Goal: Information Seeking & Learning: Find specific page/section

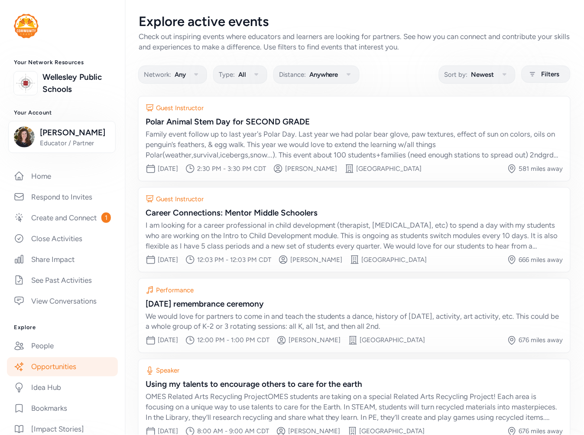
scroll to position [50, 0]
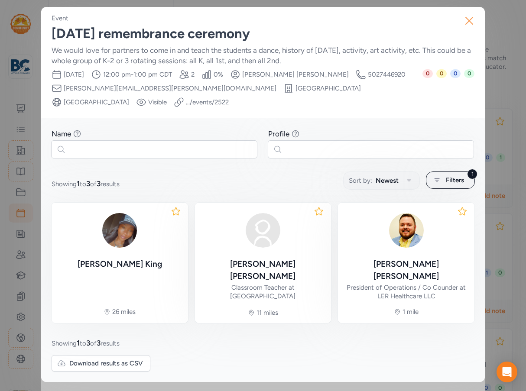
click at [471, 20] on icon "button" at bounding box center [470, 21] width 14 height 14
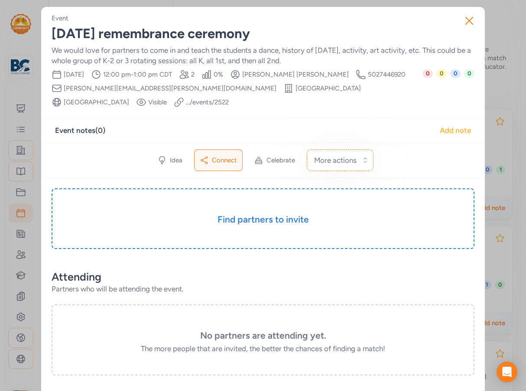
click at [449, 133] on div "Add note" at bounding box center [455, 130] width 31 height 10
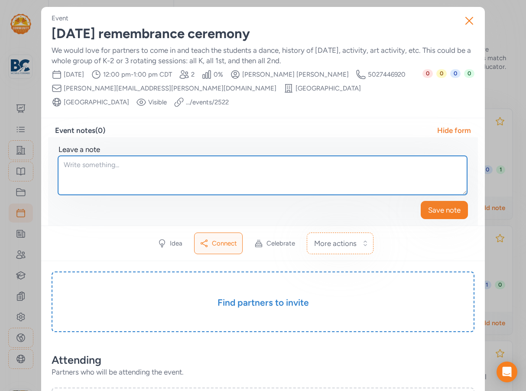
click at [190, 165] on textarea at bounding box center [262, 175] width 409 height 39
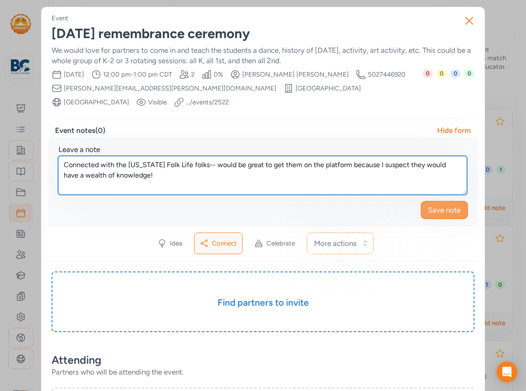
type textarea "Connected with the Kentucky Folk Life folks-- would be great to get them on the…"
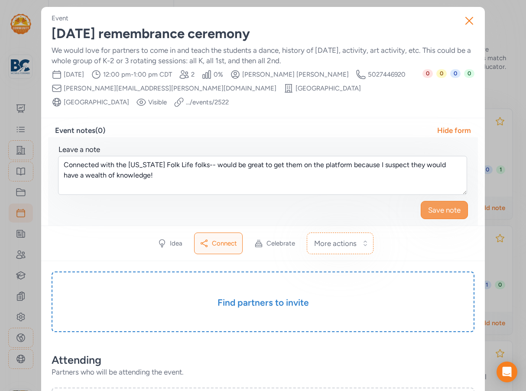
click at [461, 203] on button "Save note" at bounding box center [444, 210] width 47 height 18
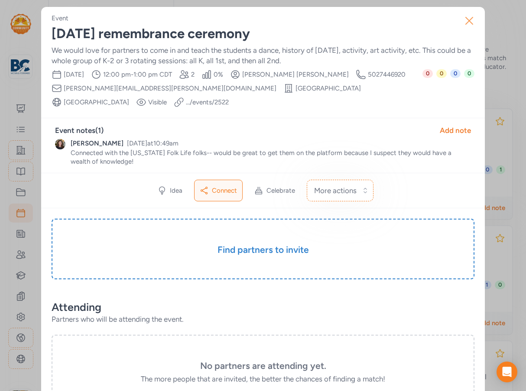
click at [468, 18] on icon "button" at bounding box center [470, 21] width 14 height 14
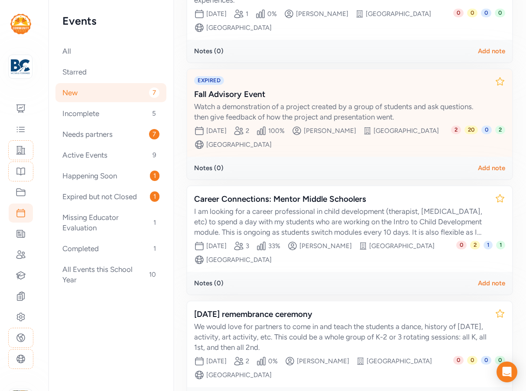
scroll to position [87, 0]
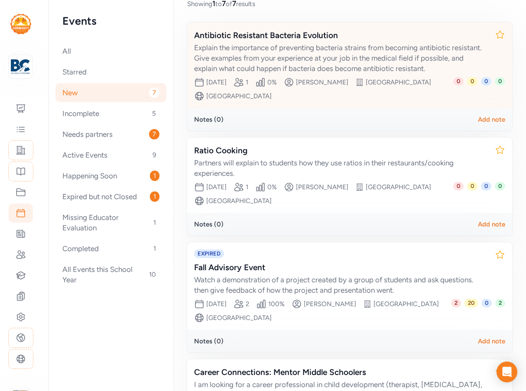
click at [307, 53] on div "Explain the importance of preventing bacteria strains from becoming antibiotic …" at bounding box center [341, 57] width 294 height 31
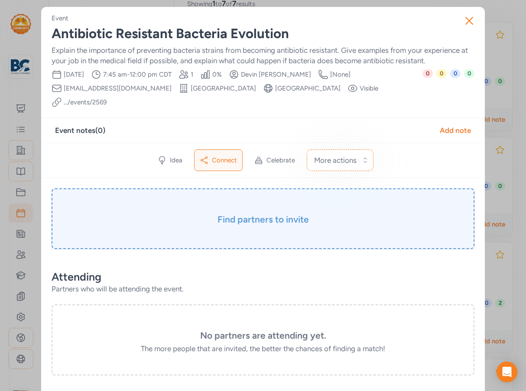
click at [272, 229] on div "Find partners to invite" at bounding box center [263, 219] width 423 height 61
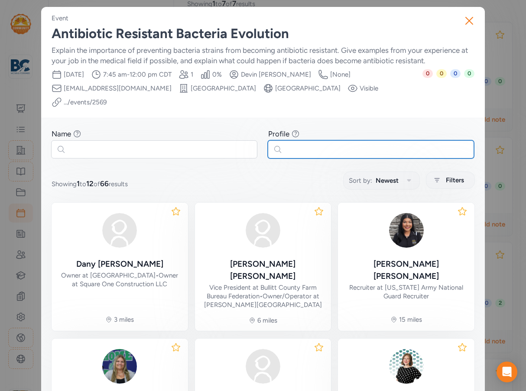
click at [301, 148] on input "text" at bounding box center [371, 149] width 206 height 18
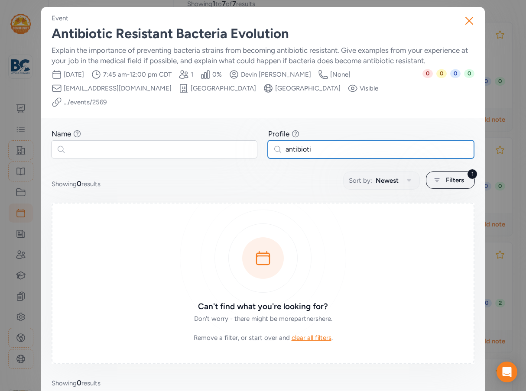
type input "antibiotic"
drag, startPoint x: 275, startPoint y: 151, endPoint x: 252, endPoint y: 152, distance: 22.6
click at [252, 152] on div "Name Find partners whose first or last name matches any of the words you enter.…" at bounding box center [263, 143] width 423 height 29
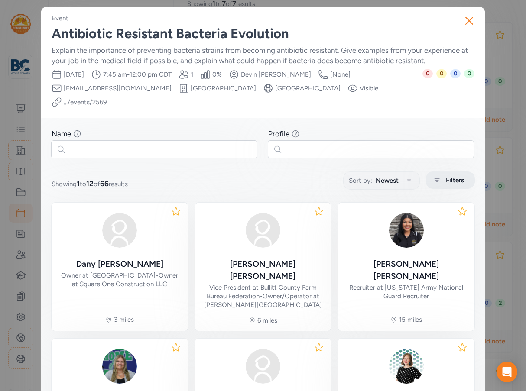
click at [453, 175] on span "Filters" at bounding box center [455, 180] width 18 height 10
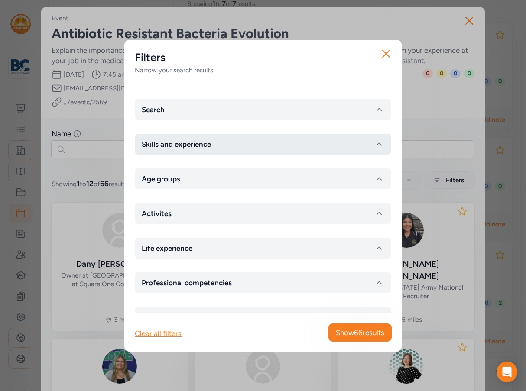
click at [255, 145] on button "Skills and experience" at bounding box center [263, 144] width 257 height 21
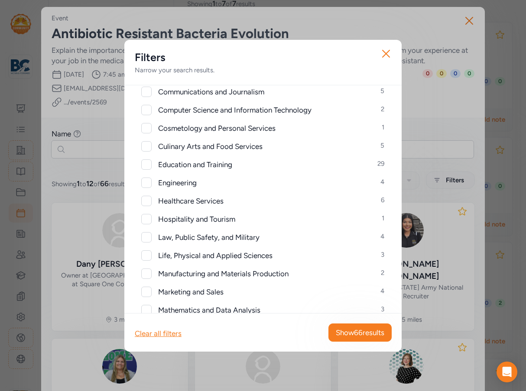
scroll to position [173, 0]
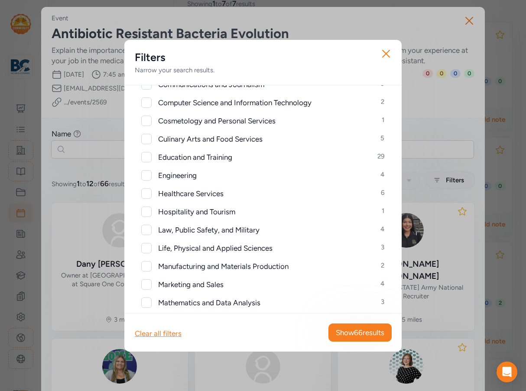
click at [150, 195] on div at bounding box center [146, 194] width 10 height 10
checkbox input "true"
click at [356, 336] on span "Show 6 results" at bounding box center [362, 333] width 44 height 10
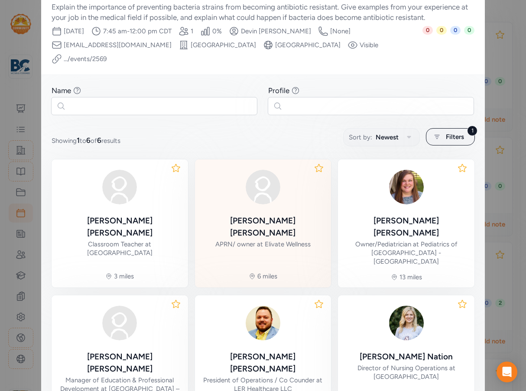
scroll to position [87, 0]
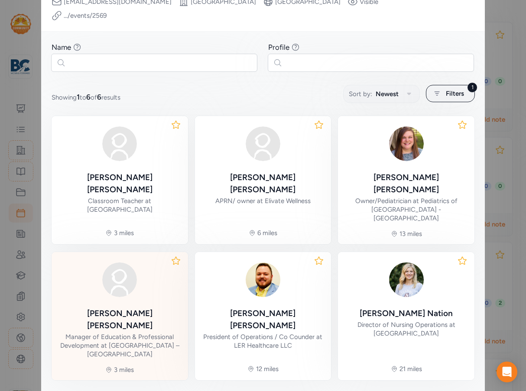
click at [124, 285] on div "Tara Neuner Manager of Education & Professional Development at UofL Health – So…" at bounding box center [120, 309] width 123 height 100
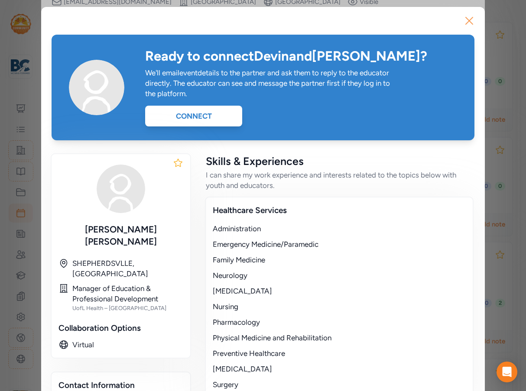
click at [466, 19] on icon "button" at bounding box center [469, 20] width 7 height 7
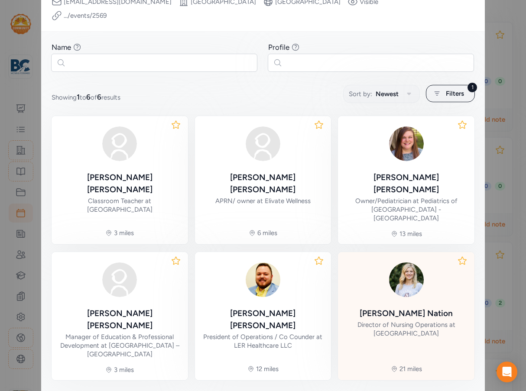
click at [376, 273] on div at bounding box center [406, 280] width 123 height 42
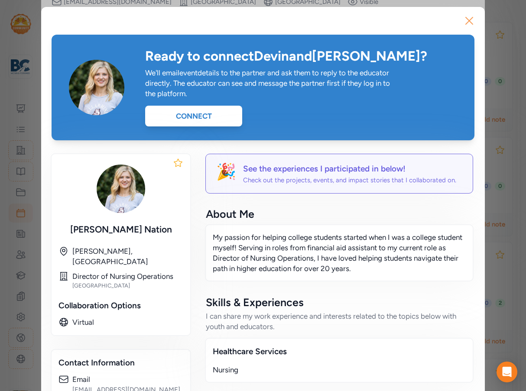
click at [463, 20] on icon "button" at bounding box center [470, 21] width 14 height 14
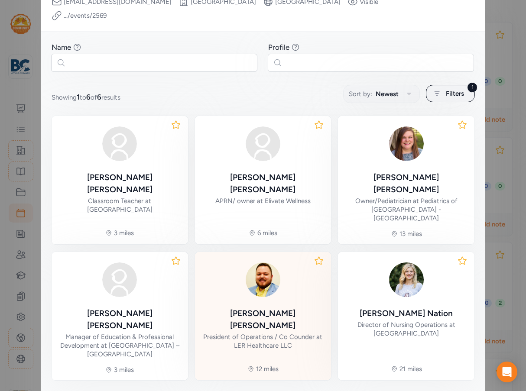
click at [260, 308] on div "Cody Rivera" at bounding box center [263, 320] width 123 height 24
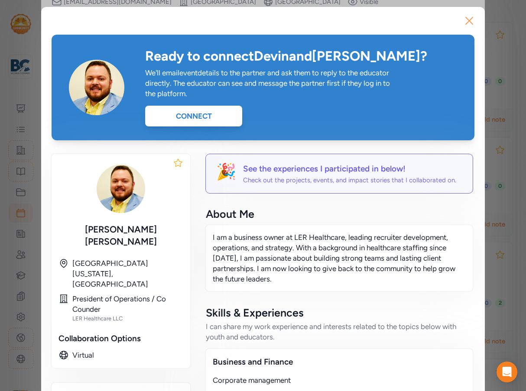
click at [468, 25] on icon "button" at bounding box center [470, 21] width 14 height 14
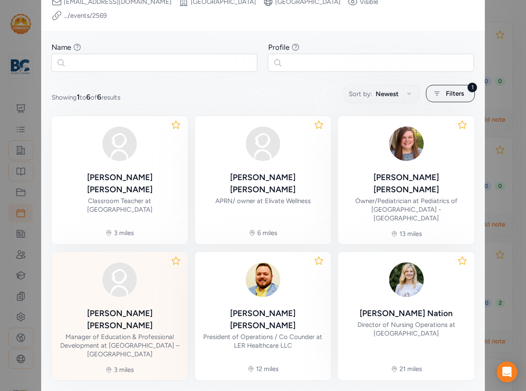
click at [140, 273] on div at bounding box center [120, 280] width 123 height 42
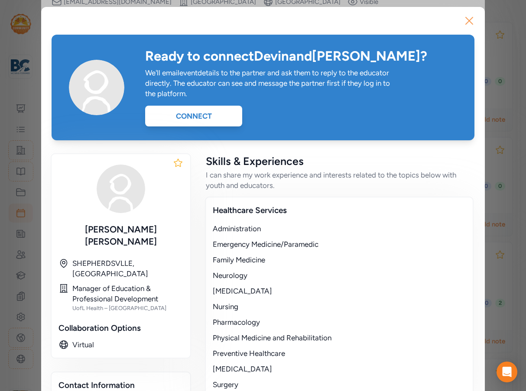
click at [467, 22] on icon "button" at bounding box center [470, 21] width 14 height 14
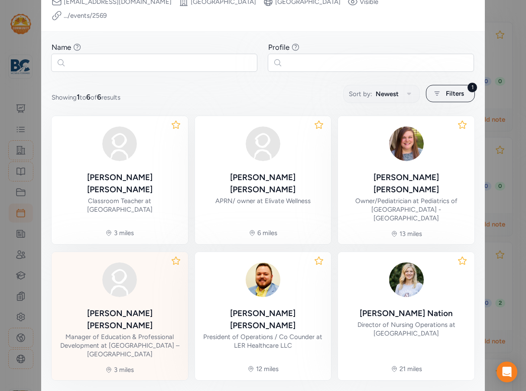
click at [136, 286] on div "Tara Neuner Manager of Education & Professional Development at UofL Health – So…" at bounding box center [120, 309] width 123 height 100
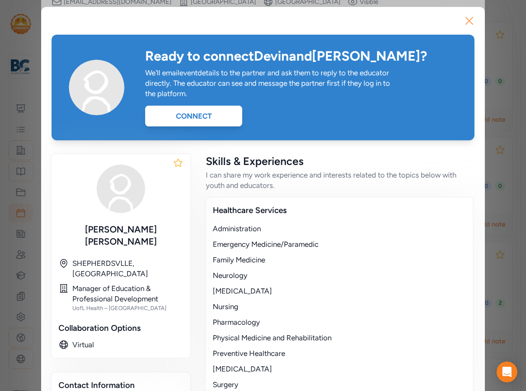
click at [466, 20] on icon "button" at bounding box center [470, 21] width 14 height 14
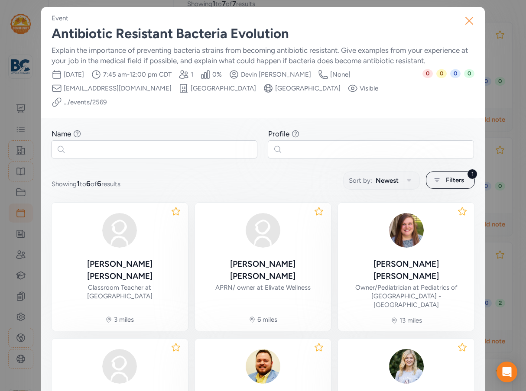
click at [469, 22] on icon "button" at bounding box center [470, 21] width 14 height 14
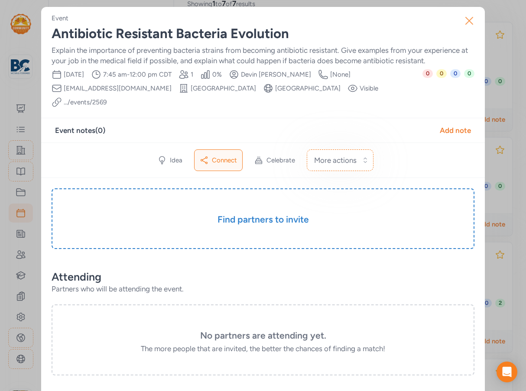
click at [467, 22] on icon "button" at bounding box center [469, 20] width 7 height 7
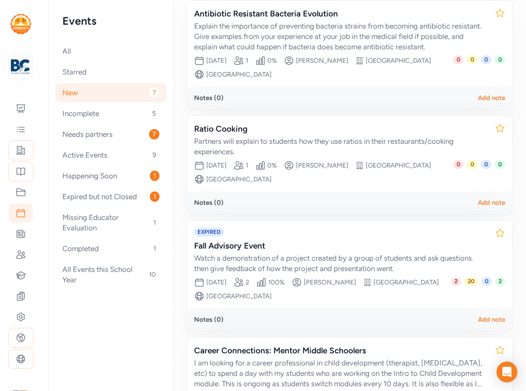
scroll to position [217, 0]
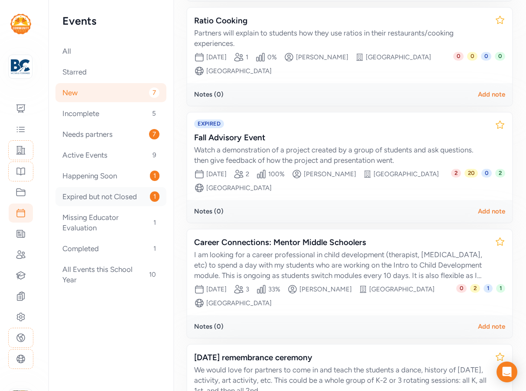
click at [86, 199] on div "Expired but not Closed 1" at bounding box center [110, 196] width 111 height 19
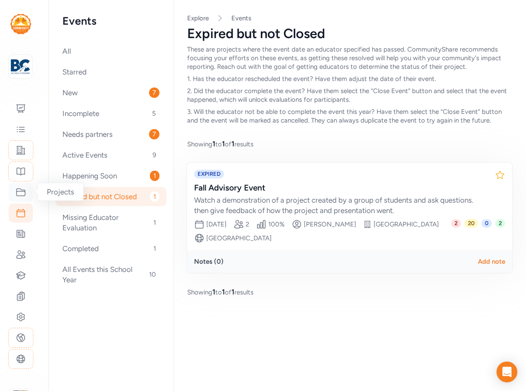
click at [23, 201] on div at bounding box center [21, 192] width 24 height 19
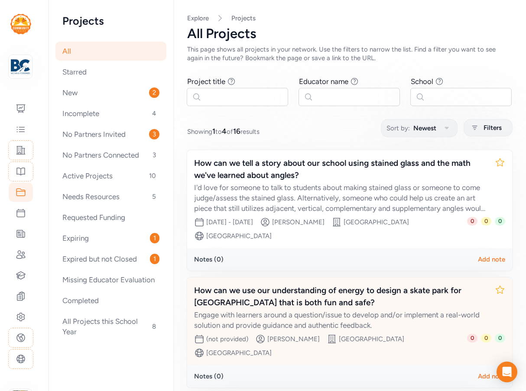
click at [349, 313] on div "Engage with learners around a question/issue to develop and/or implement a real…" at bounding box center [341, 320] width 294 height 21
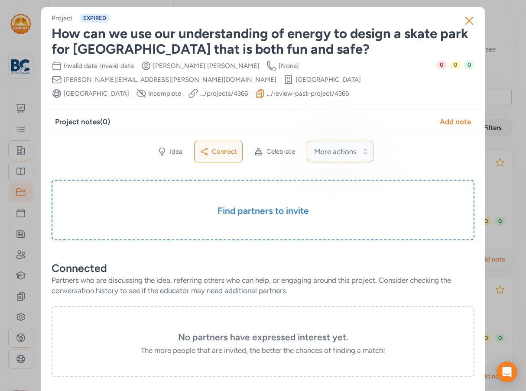
click at [342, 154] on span "More actions" at bounding box center [335, 152] width 42 height 10
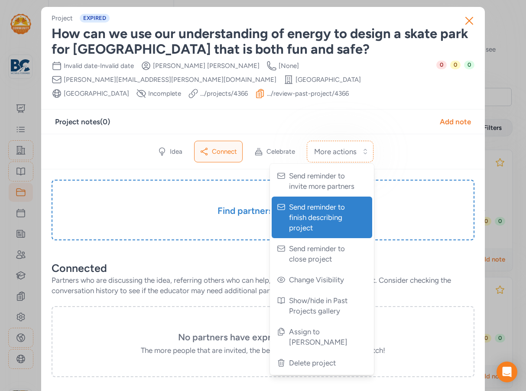
click at [328, 223] on span "Send reminder to finish describing project" at bounding box center [323, 217] width 68 height 31
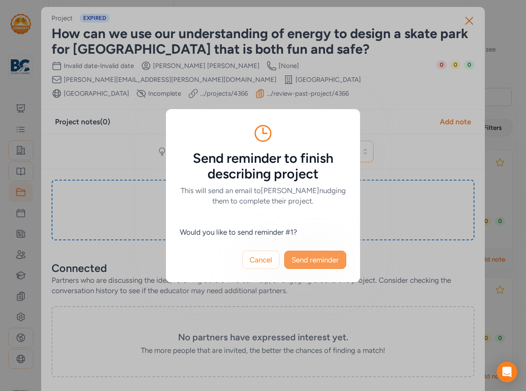
click at [331, 265] on span "Send reminder" at bounding box center [315, 260] width 47 height 10
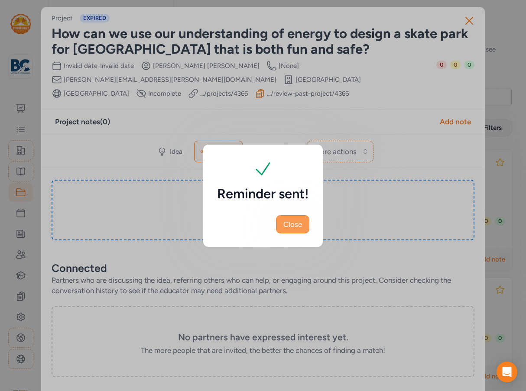
click at [296, 226] on span "Close" at bounding box center [292, 224] width 19 height 10
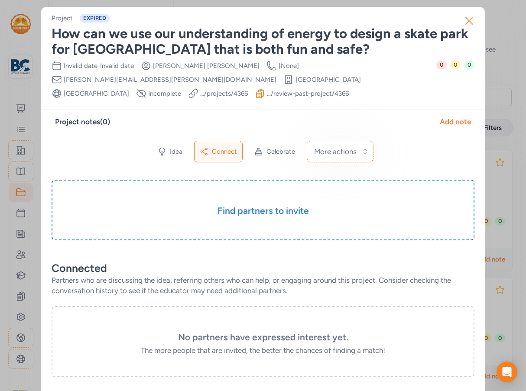
click at [472, 22] on icon "button" at bounding box center [470, 21] width 14 height 14
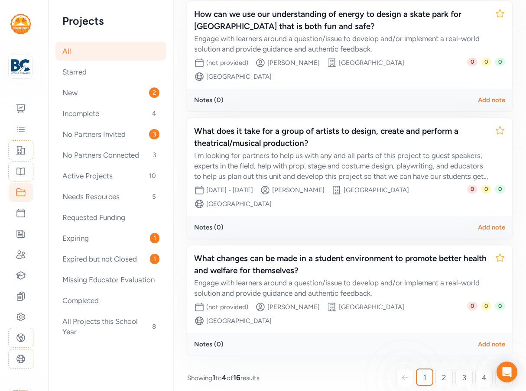
scroll to position [285, 0]
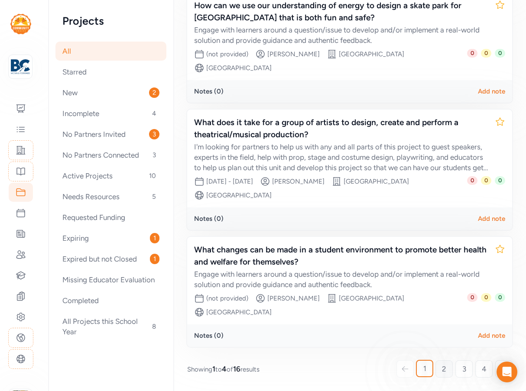
click at [436, 367] on link "2" at bounding box center [444, 369] width 17 height 17
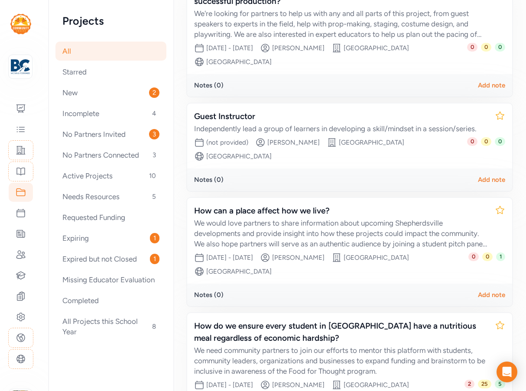
scroll to position [261, 0]
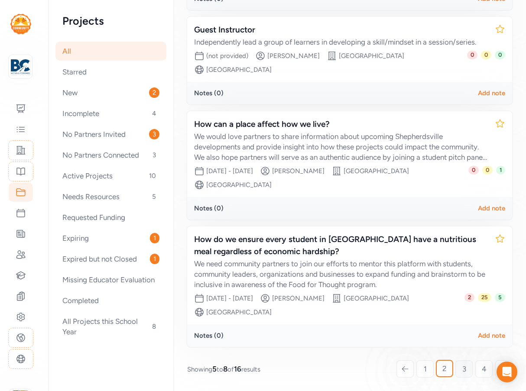
click at [456, 368] on link "3" at bounding box center [464, 369] width 17 height 17
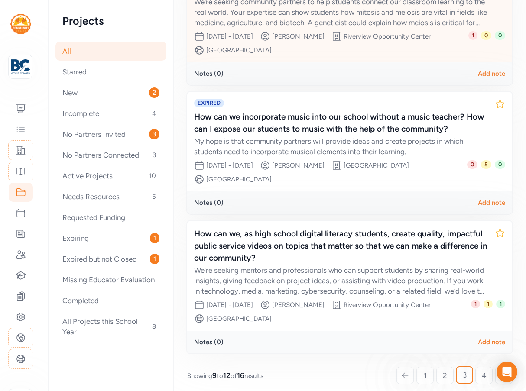
scroll to position [311, 0]
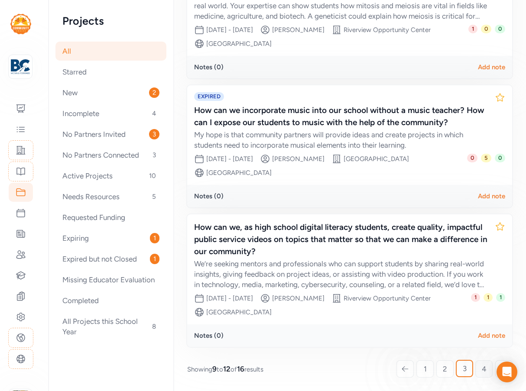
click at [482, 365] on span "4" at bounding box center [484, 369] width 5 height 10
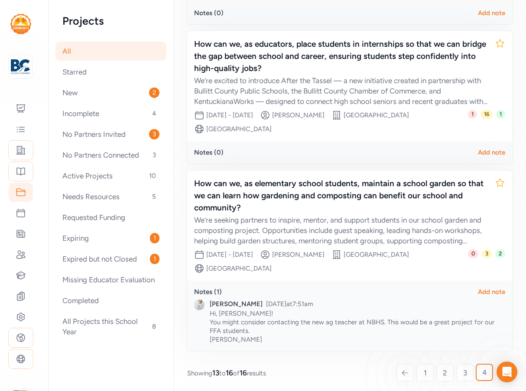
scroll to position [378, 0]
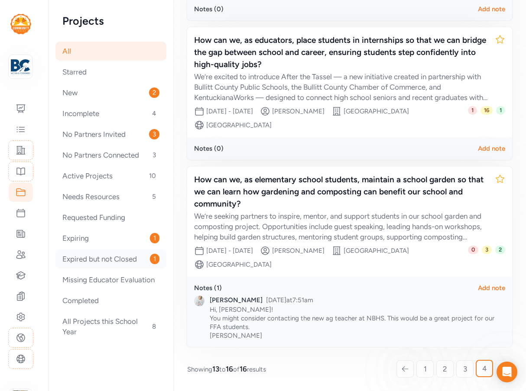
click at [103, 261] on div "Expired but not Closed 1" at bounding box center [110, 259] width 111 height 19
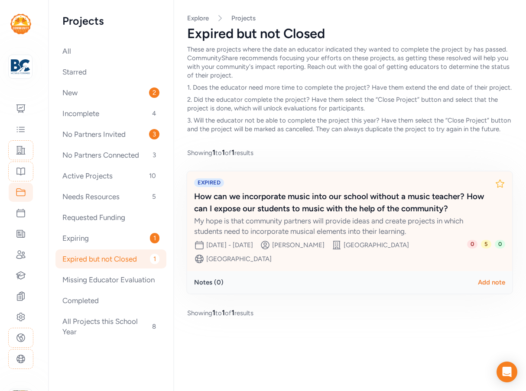
click at [277, 210] on div "How can we incorporate music into our school without a music teacher? How can I…" at bounding box center [341, 203] width 294 height 24
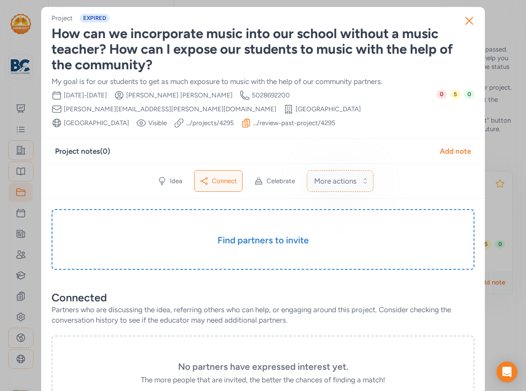
click at [332, 183] on span "More actions" at bounding box center [335, 181] width 42 height 10
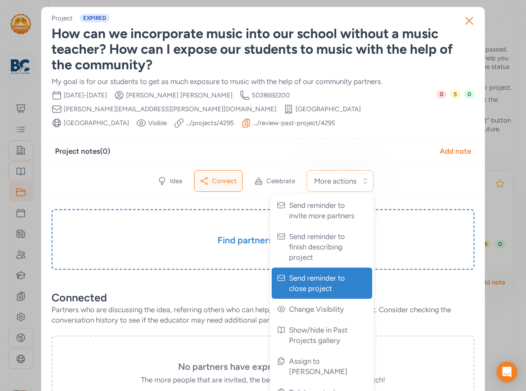
click at [319, 288] on span "Send reminder to close project" at bounding box center [323, 283] width 68 height 21
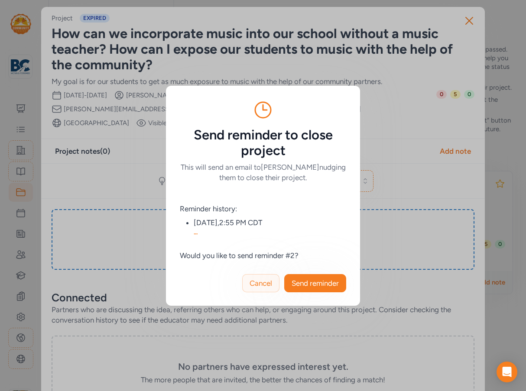
click at [261, 282] on span "Cancel" at bounding box center [261, 283] width 23 height 10
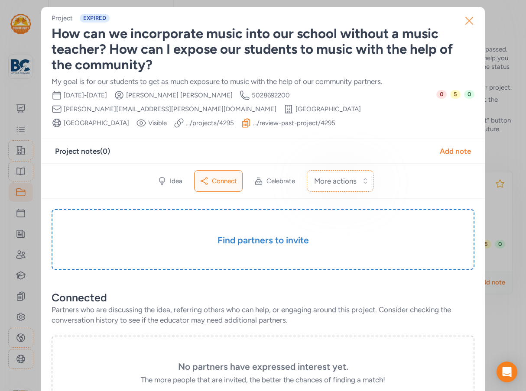
click at [469, 22] on icon "button" at bounding box center [470, 21] width 14 height 14
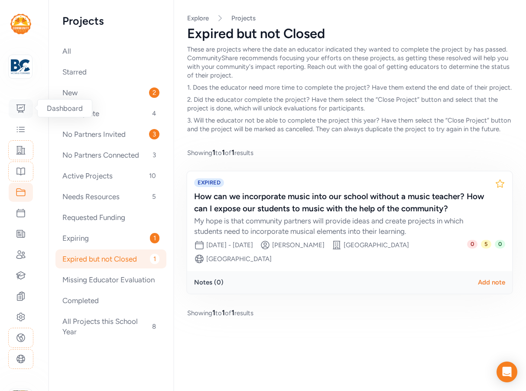
click at [22, 108] on icon at bounding box center [21, 109] width 10 height 10
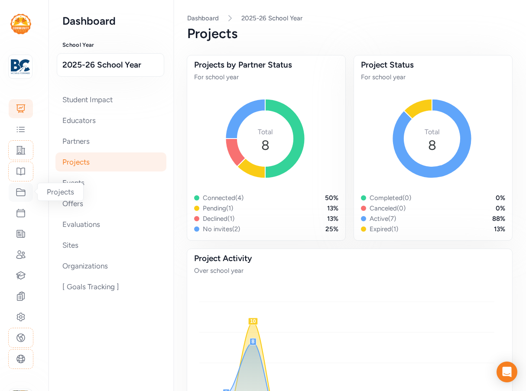
click at [22, 197] on icon at bounding box center [21, 192] width 10 height 10
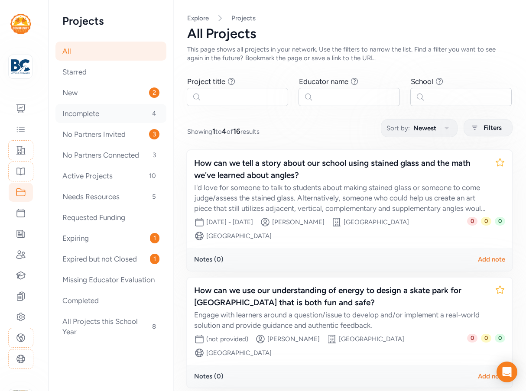
click at [87, 116] on div "Incomplete 4" at bounding box center [110, 113] width 111 height 19
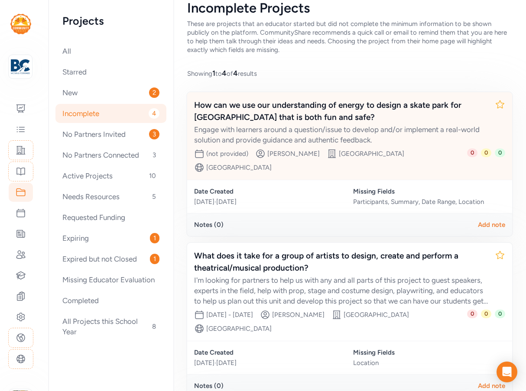
scroll to position [173, 0]
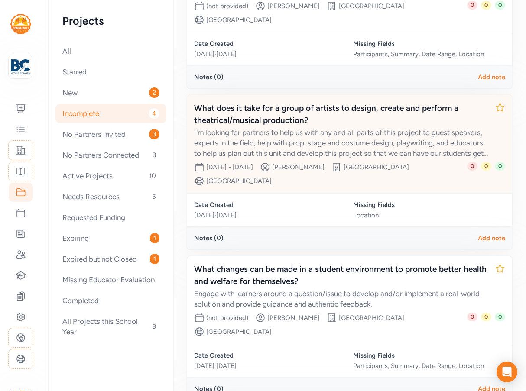
click at [332, 142] on div "I'm looking for partners to help us with any and all parts of this project to g…" at bounding box center [341, 142] width 294 height 31
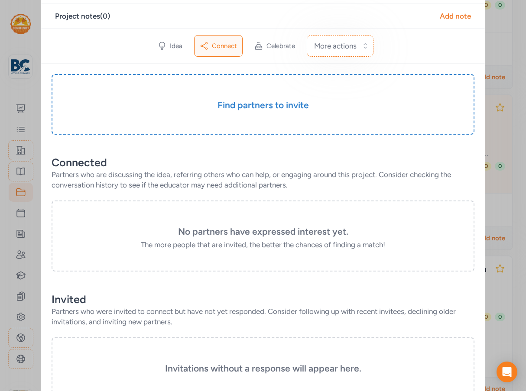
scroll to position [173, 0]
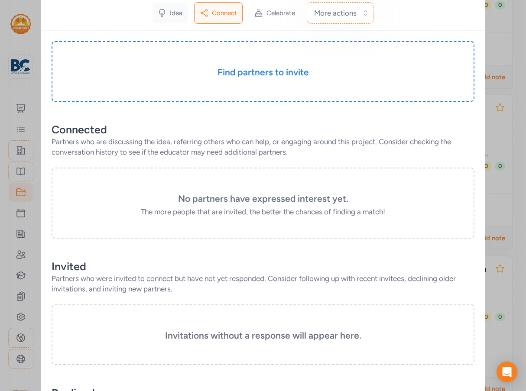
click at [174, 12] on span "Idea" at bounding box center [176, 13] width 13 height 9
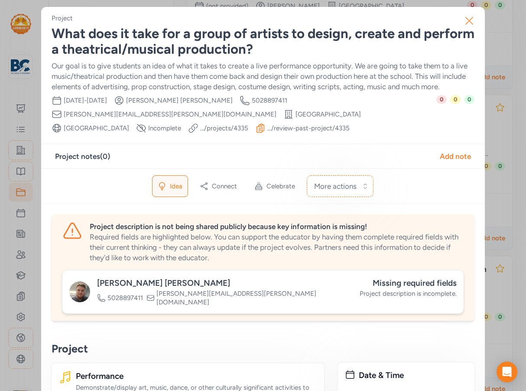
click at [465, 17] on icon "button" at bounding box center [470, 21] width 14 height 14
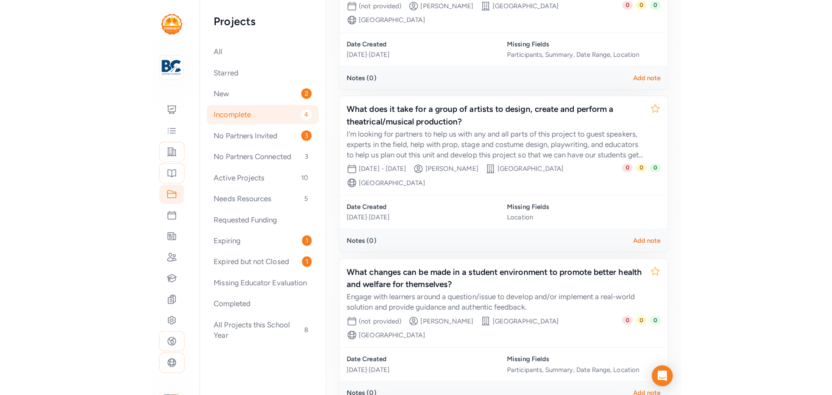
scroll to position [142, 0]
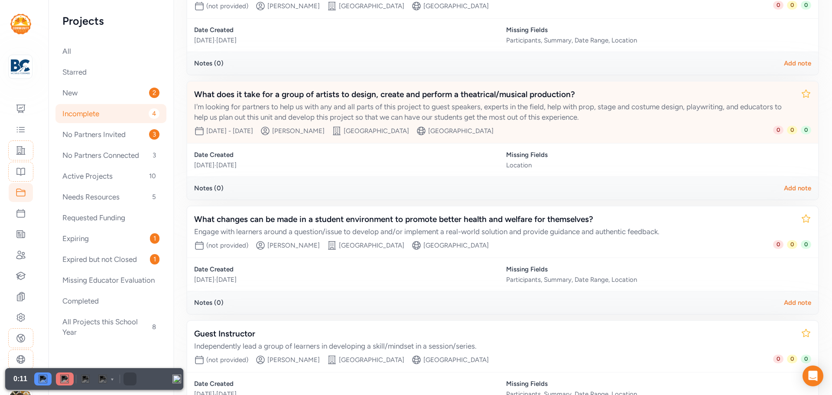
click at [344, 100] on div "What does it take for a group of artists to design, create and perform a theatr…" at bounding box center [494, 94] width 600 height 12
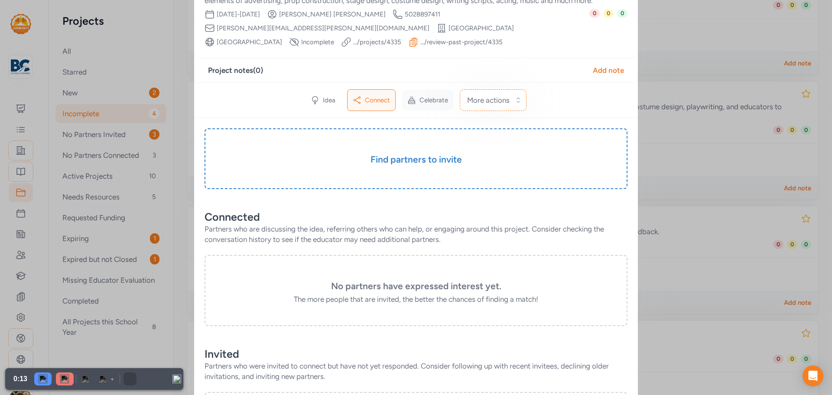
scroll to position [87, 0]
click at [316, 98] on icon at bounding box center [315, 99] width 9 height 9
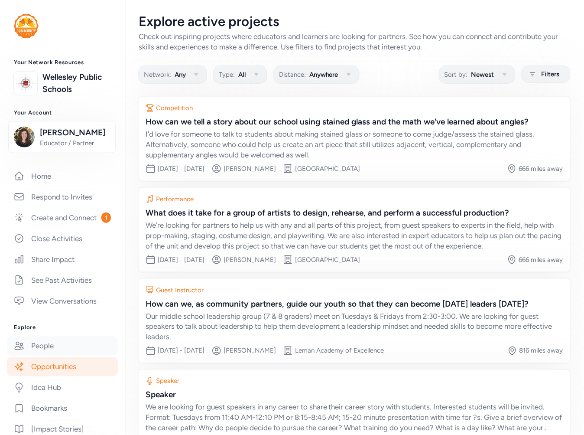
click at [32, 355] on link "People" at bounding box center [62, 345] width 111 height 19
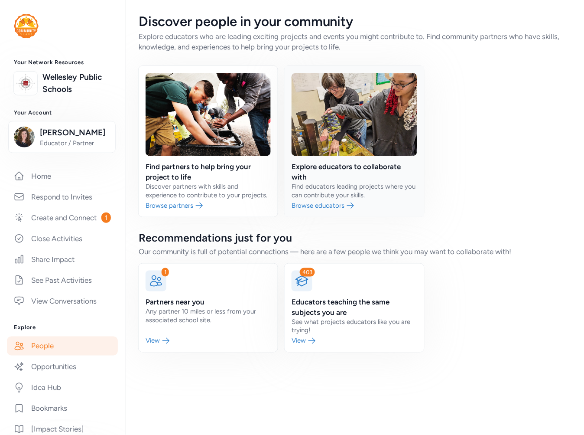
click at [328, 177] on link at bounding box center [354, 141] width 139 height 151
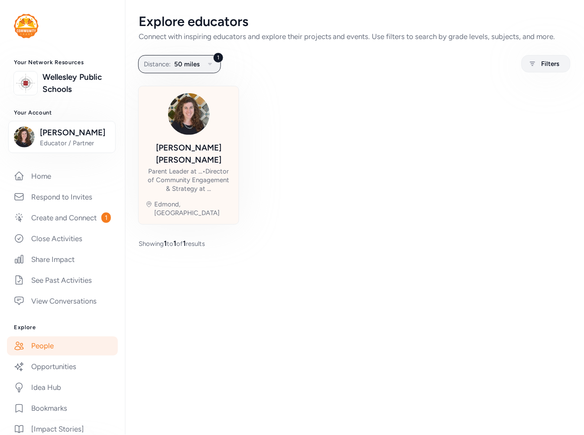
click at [192, 167] on div "Parent Leader at ... • Director of Community Engagement & Strategy at ..." at bounding box center [189, 180] width 86 height 26
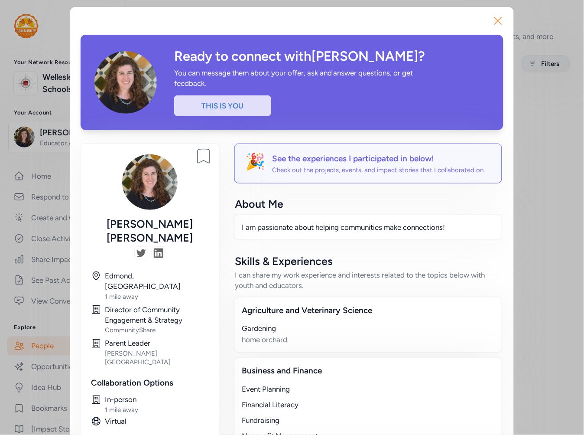
click at [497, 20] on icon "button" at bounding box center [499, 21] width 14 height 14
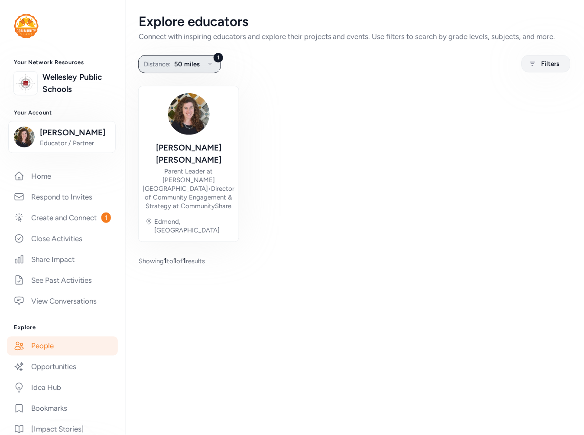
click at [179, 57] on button "1 Distance: 50 miles" at bounding box center [179, 64] width 83 height 18
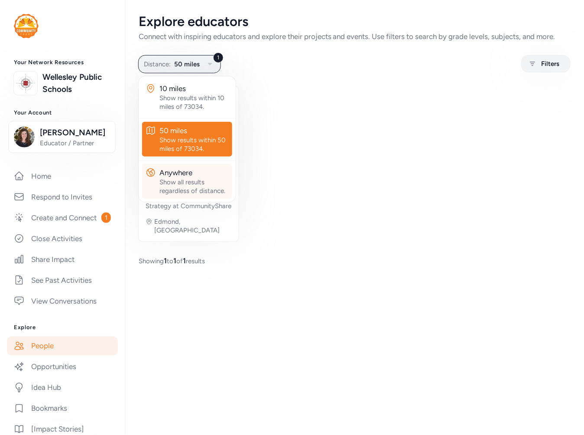
click at [202, 182] on div "Show all results regardless of distance." at bounding box center [194, 186] width 69 height 17
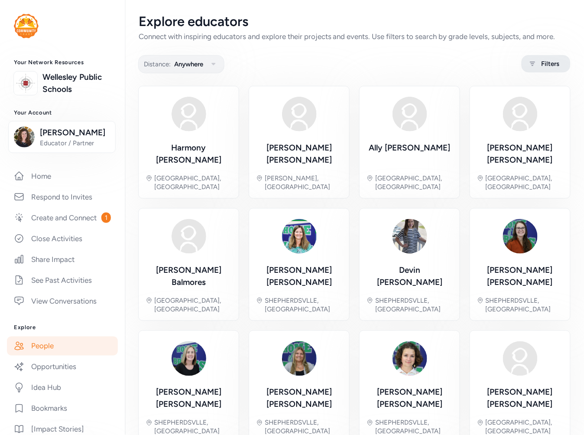
click at [528, 64] on icon at bounding box center [533, 64] width 11 height 10
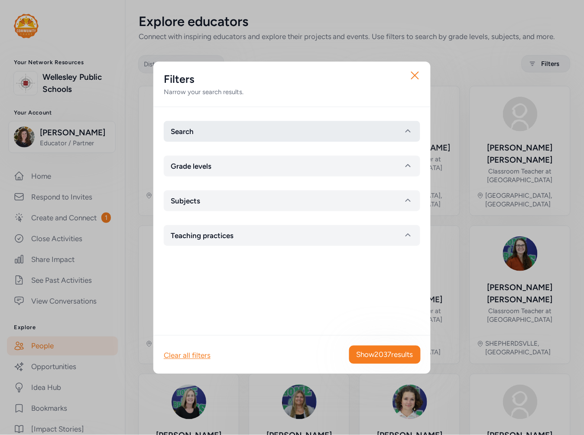
click at [256, 136] on button "Search" at bounding box center [292, 131] width 257 height 21
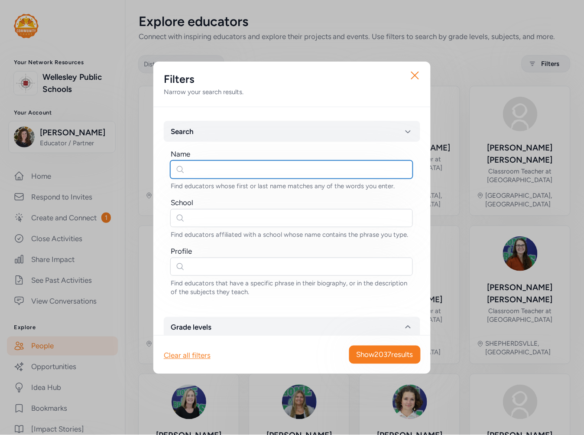
click at [242, 163] on input "text" at bounding box center [291, 169] width 243 height 18
type input "sean web"
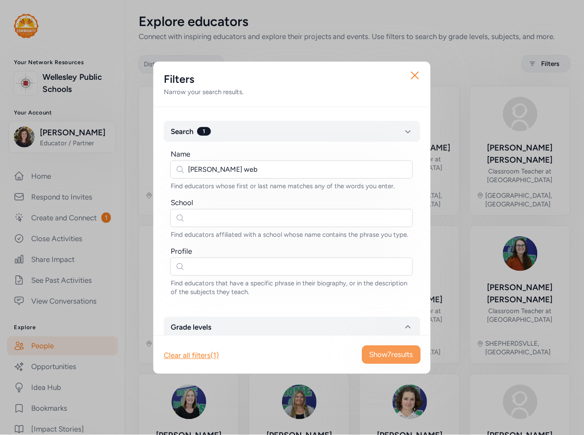
click at [378, 355] on span "Show 7 results" at bounding box center [392, 354] width 44 height 10
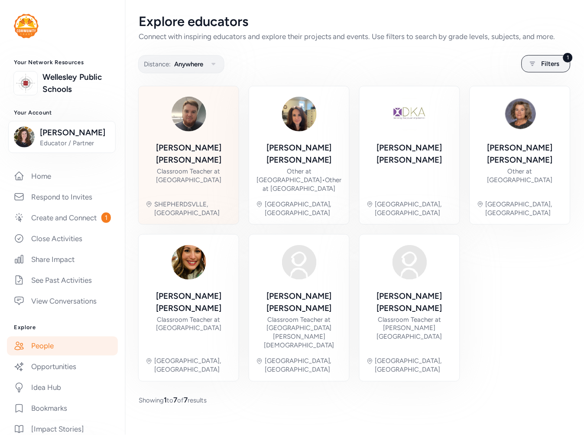
click at [215, 167] on div "Classroom Teacher at Bernheim Middle School" at bounding box center [189, 175] width 86 height 17
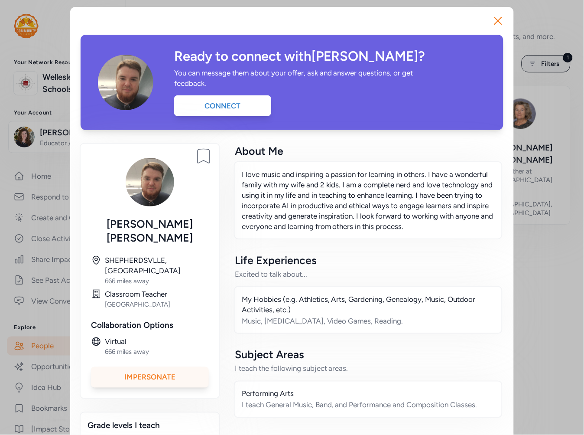
click at [178, 367] on div "Impersonate" at bounding box center [150, 377] width 118 height 21
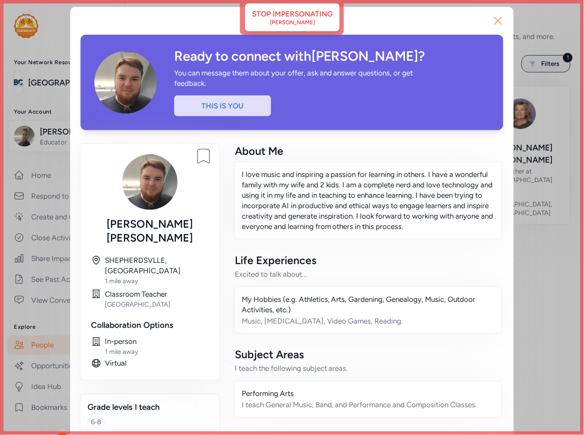
click at [495, 23] on icon "button" at bounding box center [499, 21] width 14 height 14
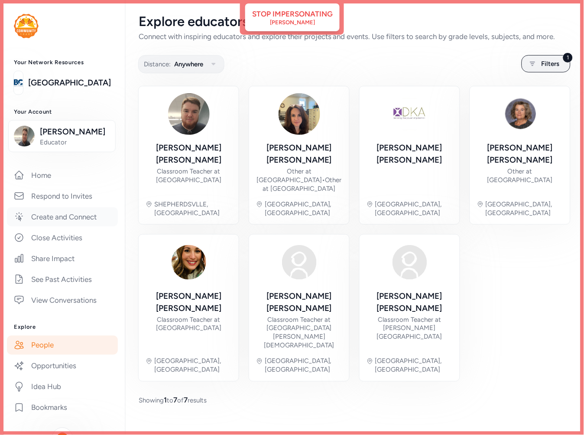
click at [62, 218] on link "Create and Connect" at bounding box center [62, 216] width 111 height 19
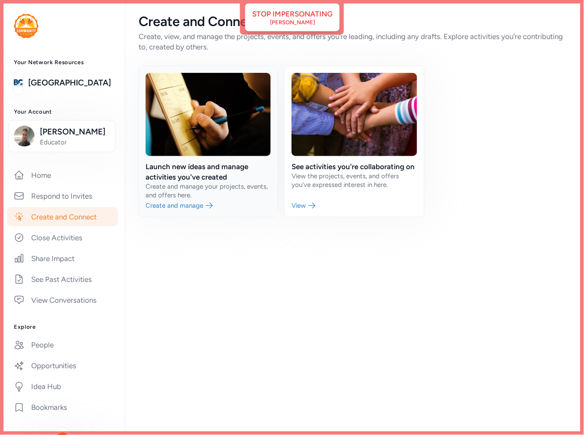
click at [182, 200] on link at bounding box center [208, 141] width 139 height 151
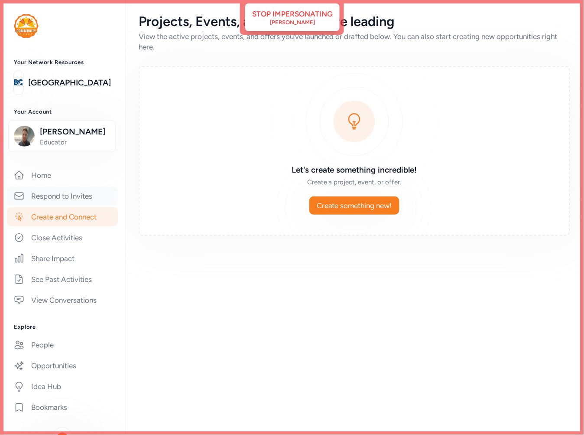
click at [47, 195] on link "Respond to Invites" at bounding box center [62, 195] width 111 height 19
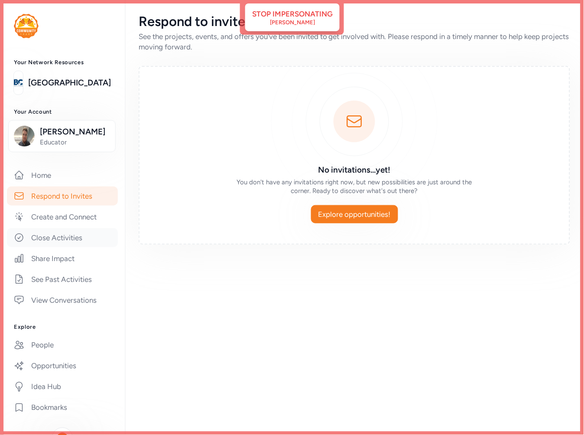
click at [51, 232] on link "Close Activities" at bounding box center [62, 237] width 111 height 19
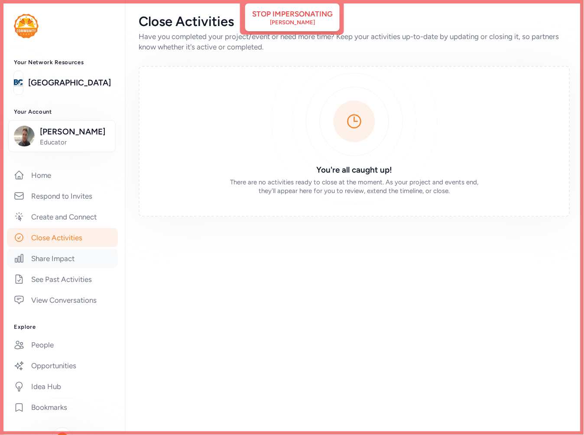
click at [53, 260] on link "Share Impact" at bounding box center [62, 258] width 111 height 19
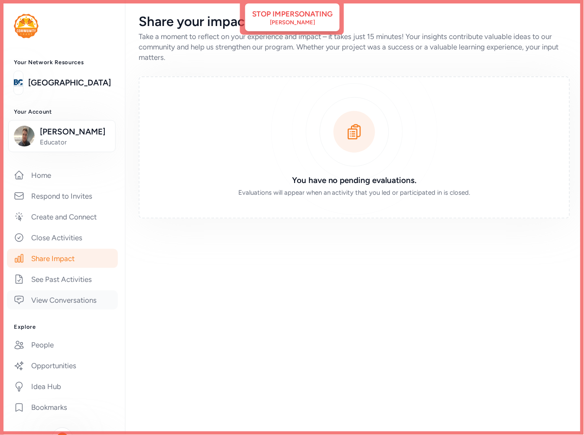
click at [59, 293] on link "View Conversations" at bounding box center [62, 299] width 111 height 19
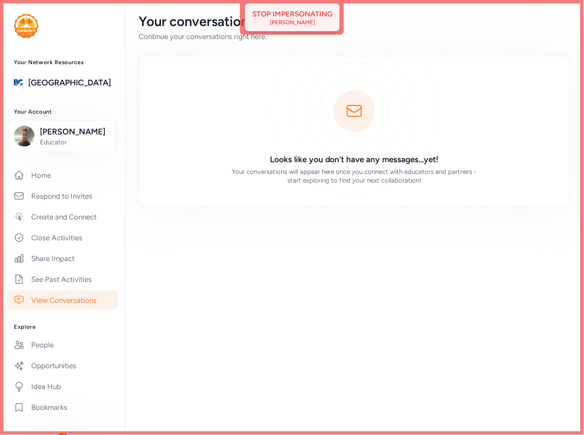
click at [328, 19] on div "Stop impersonating Shawn Webb" at bounding box center [292, 17] width 81 height 17
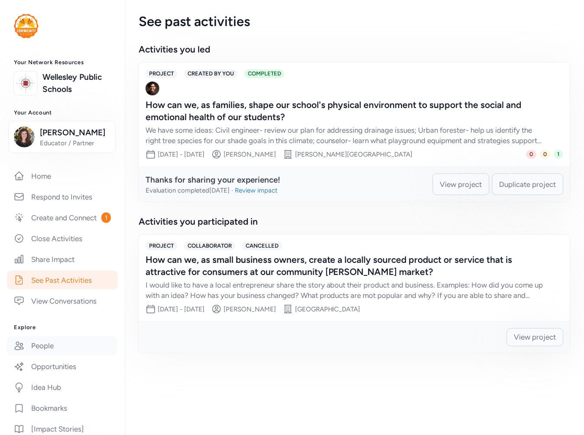
click at [27, 355] on link "People" at bounding box center [62, 345] width 111 height 19
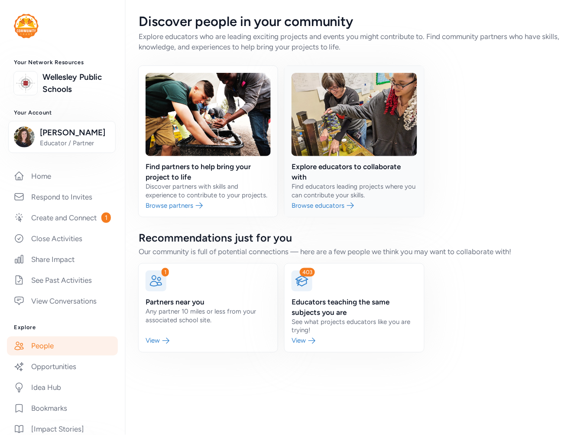
click at [330, 174] on link at bounding box center [354, 141] width 139 height 151
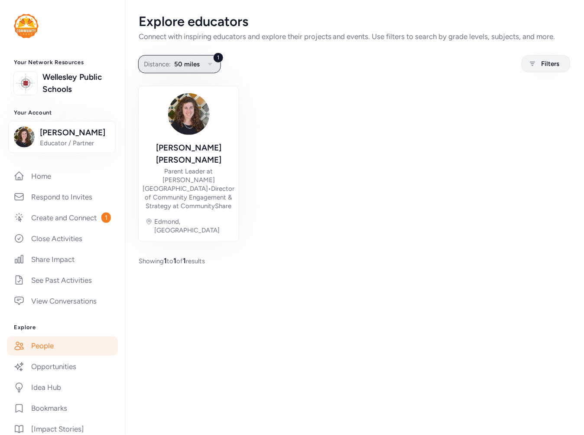
click at [191, 64] on span "50 miles" at bounding box center [187, 64] width 26 height 10
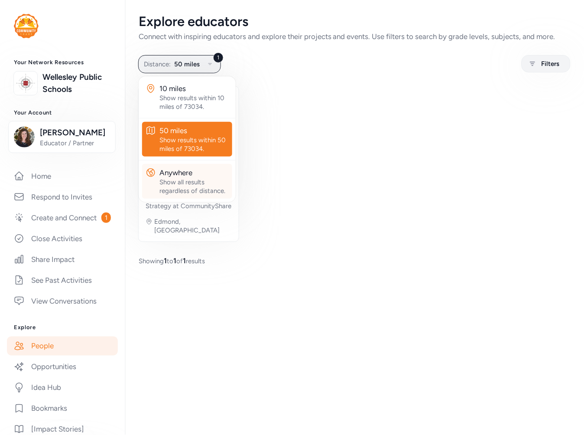
click at [187, 179] on div "Show all results regardless of distance." at bounding box center [194, 186] width 69 height 17
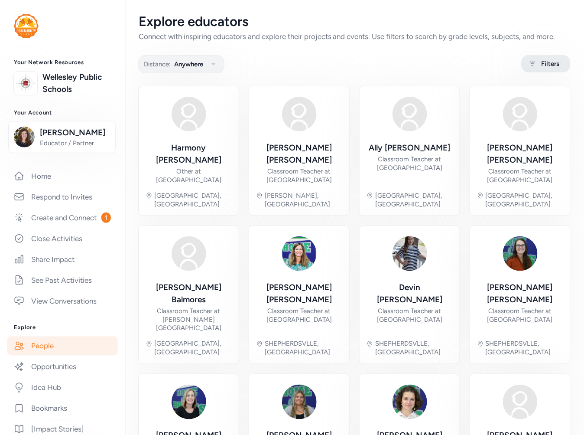
click at [542, 61] on span "Filters" at bounding box center [551, 64] width 18 height 10
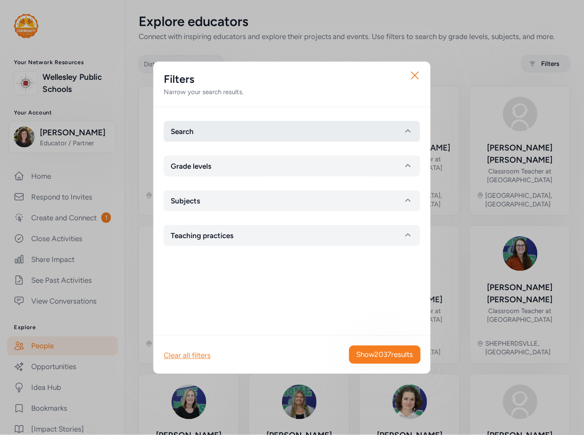
click at [241, 132] on button "Search" at bounding box center [292, 131] width 257 height 21
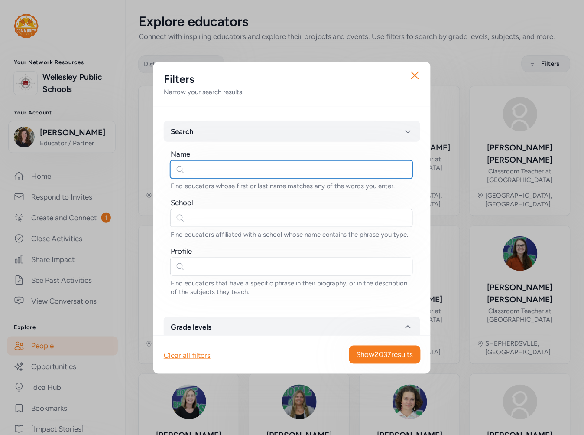
click at [194, 169] on input "text" at bounding box center [291, 169] width 243 height 18
type input "[PERSON_NAME]"
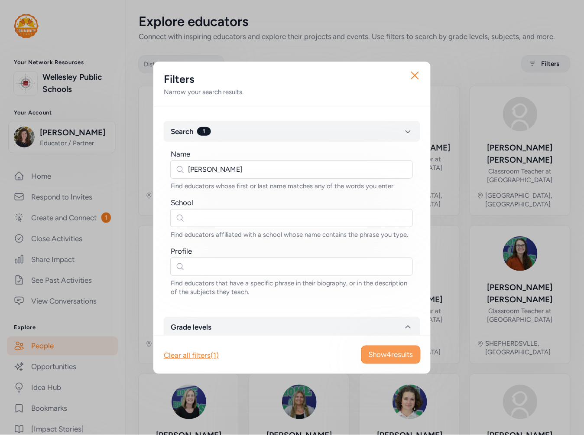
click at [383, 351] on span "Show 4 results" at bounding box center [391, 354] width 45 height 10
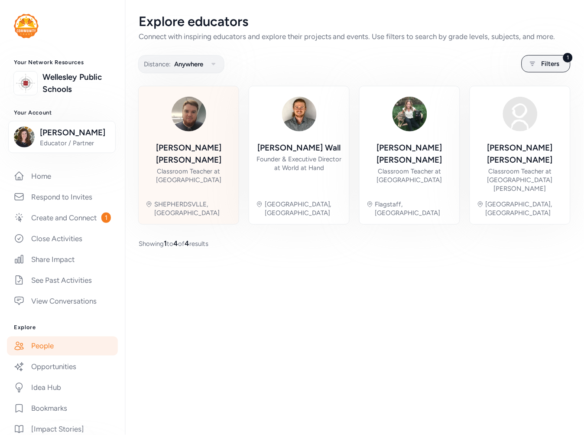
click at [208, 152] on div "[PERSON_NAME]" at bounding box center [189, 154] width 86 height 24
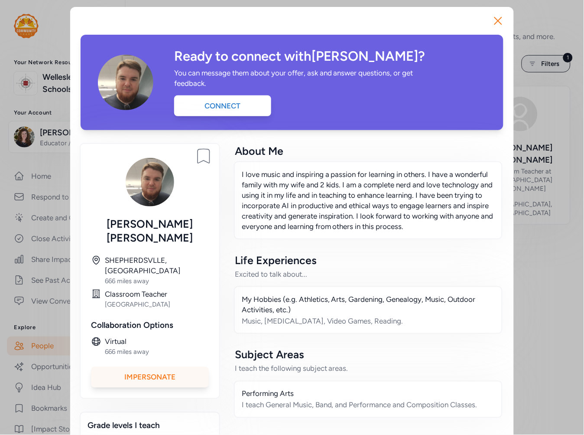
click at [188, 367] on div "Impersonate" at bounding box center [150, 377] width 118 height 21
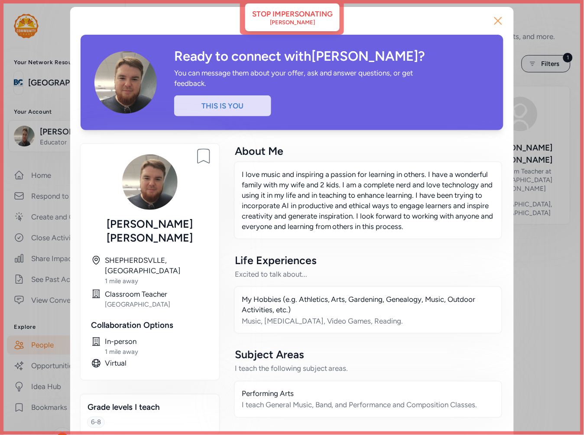
click at [497, 22] on icon "button" at bounding box center [499, 21] width 14 height 14
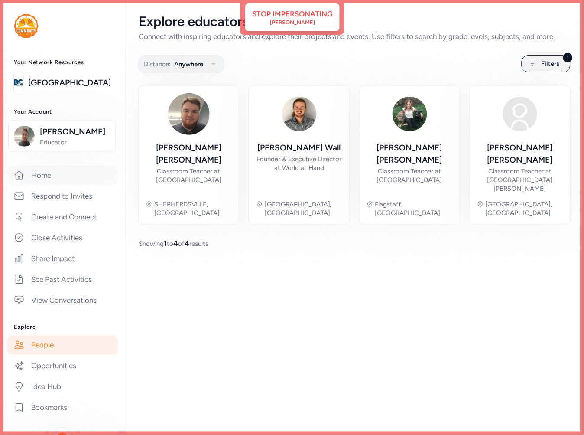
click at [54, 176] on link "Home" at bounding box center [62, 175] width 111 height 19
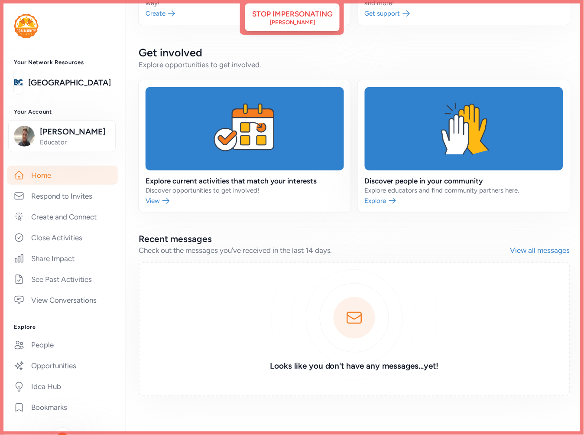
scroll to position [155, 0]
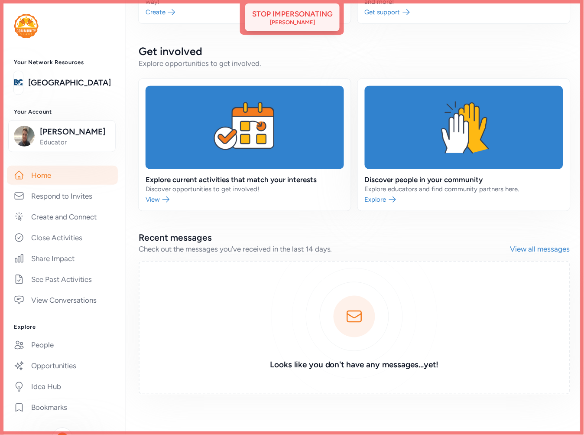
click at [293, 11] on div "Stop impersonating" at bounding box center [292, 14] width 81 height 10
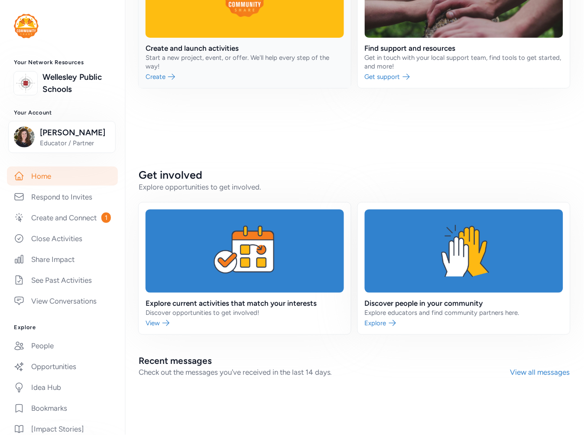
scroll to position [215, 0]
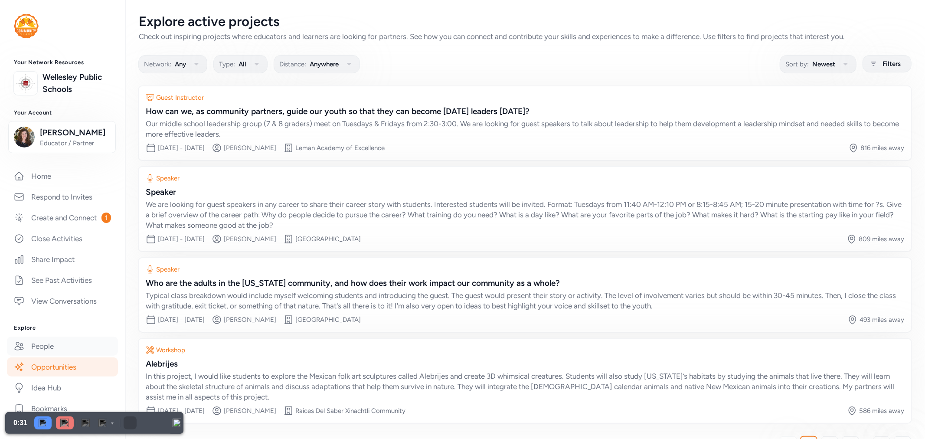
click at [49, 355] on link "People" at bounding box center [62, 345] width 111 height 19
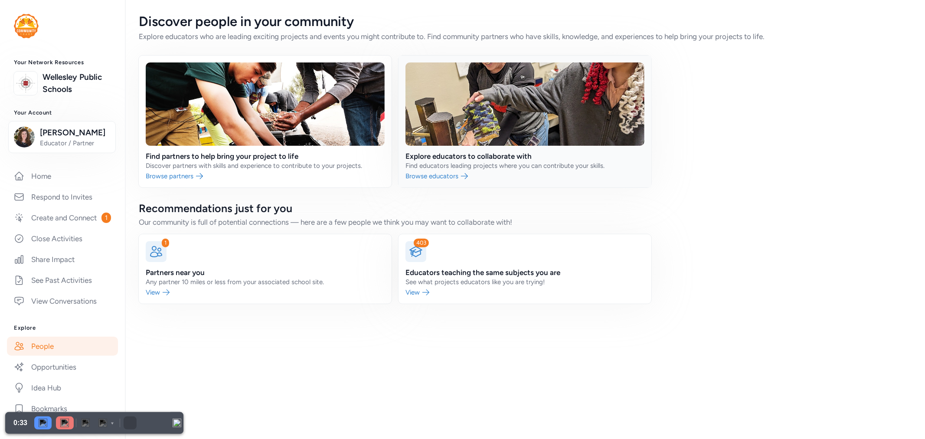
click at [458, 155] on link at bounding box center [524, 121] width 253 height 132
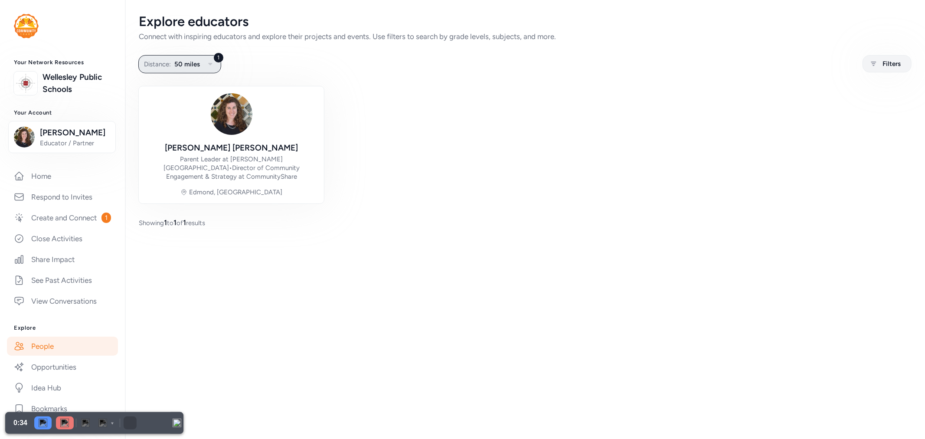
click at [180, 62] on span "50 miles" at bounding box center [187, 64] width 26 height 10
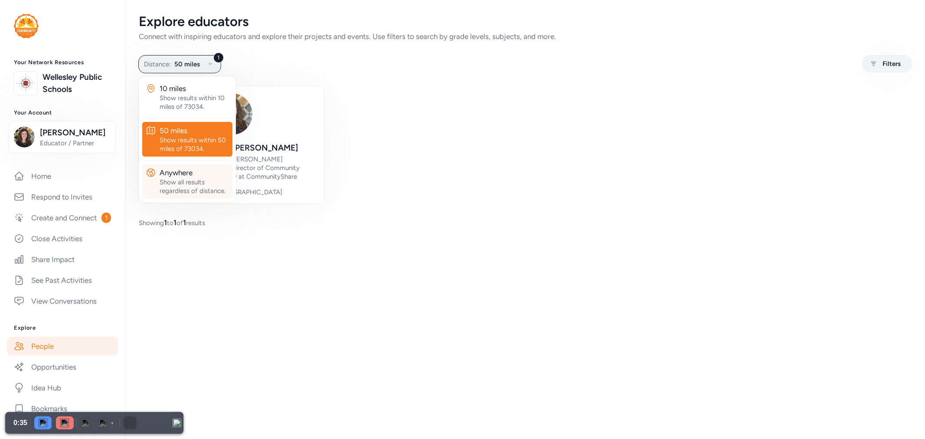
click at [168, 184] on div "Show all results regardless of distance." at bounding box center [194, 186] width 69 height 17
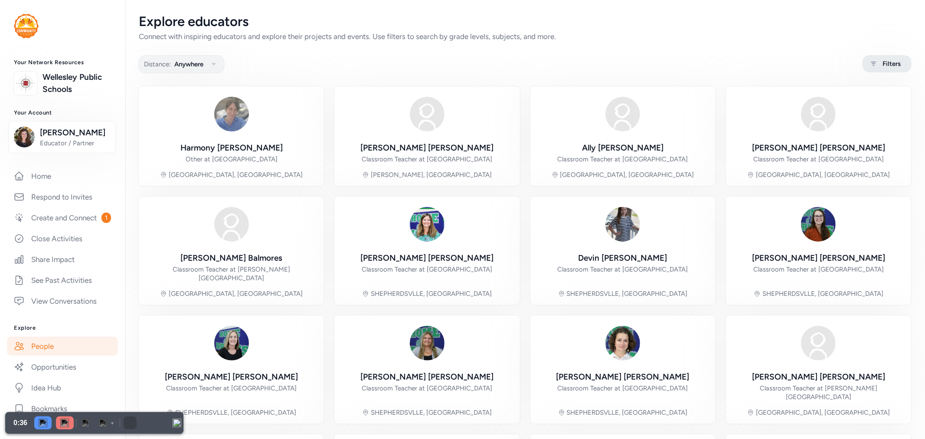
click at [878, 70] on div "Filters" at bounding box center [886, 63] width 49 height 17
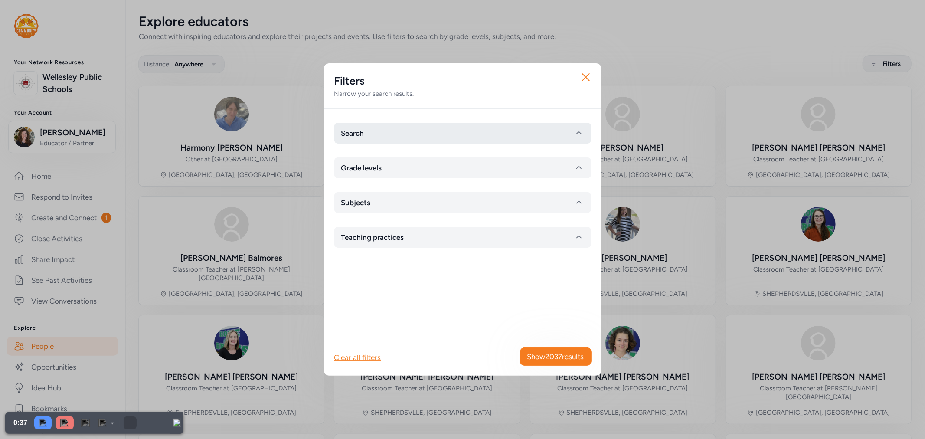
click at [438, 134] on button "Search" at bounding box center [462, 133] width 257 height 21
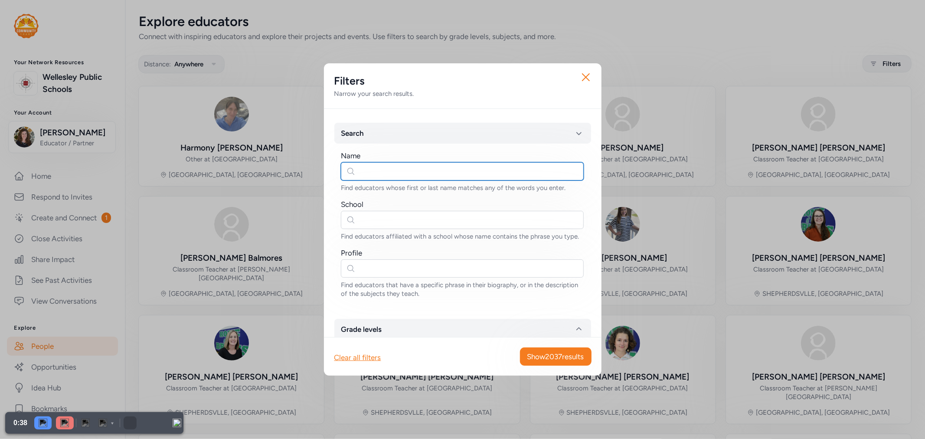
click at [375, 168] on input "text" at bounding box center [462, 171] width 243 height 18
type input "[PERSON_NAME]"
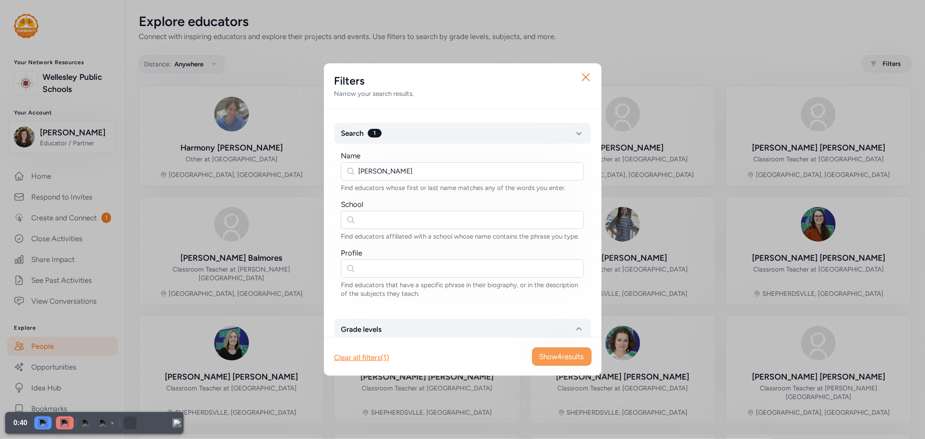
click at [555, 350] on button "Show 4 results" at bounding box center [561, 356] width 59 height 18
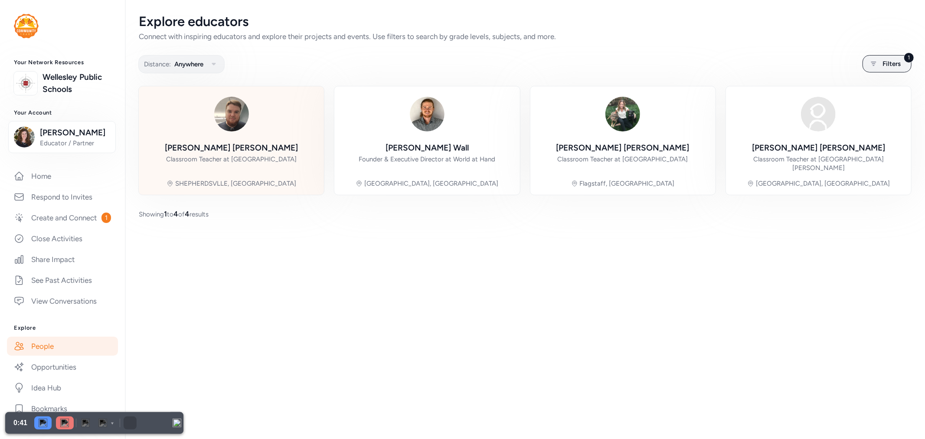
click at [253, 144] on div "[PERSON_NAME]" at bounding box center [231, 148] width 133 height 12
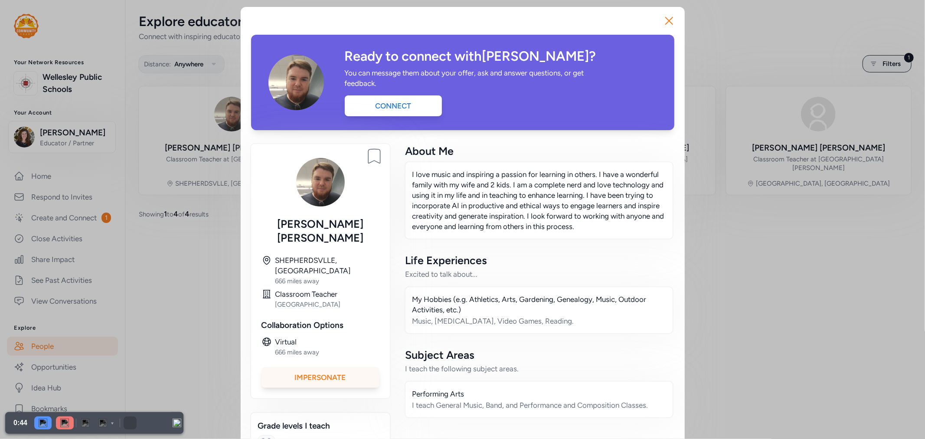
click at [336, 367] on div "Impersonate" at bounding box center [320, 377] width 118 height 21
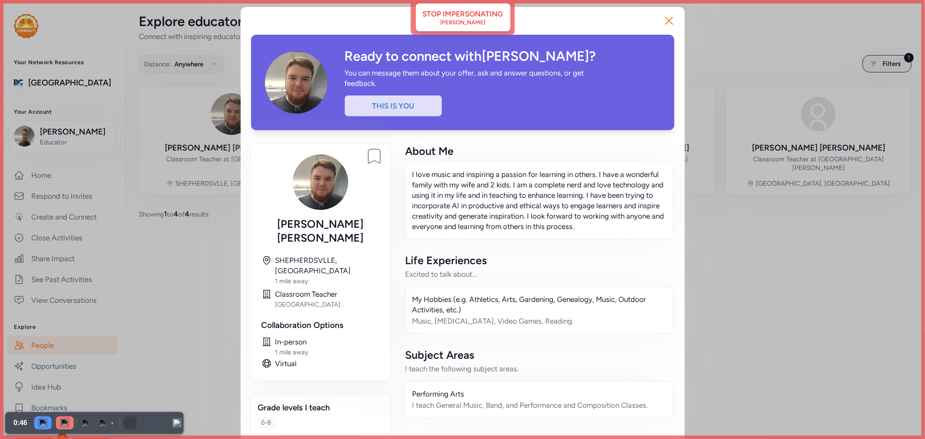
scroll to position [1, 0]
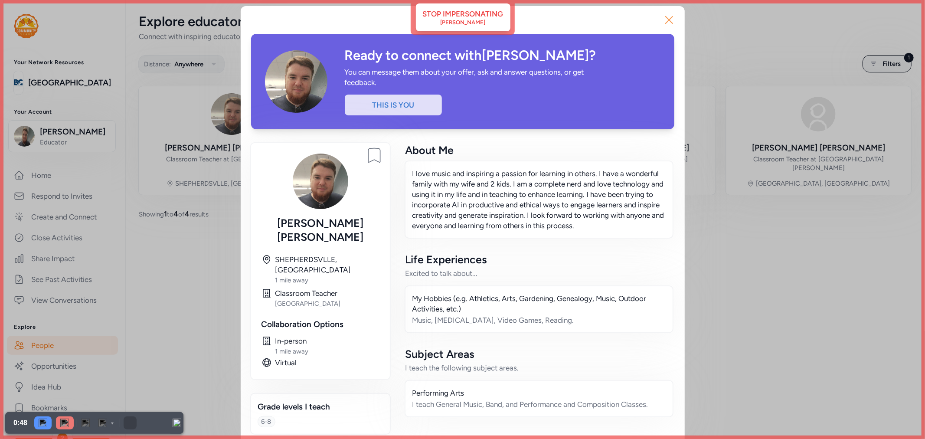
click at [666, 15] on icon "button" at bounding box center [669, 20] width 14 height 14
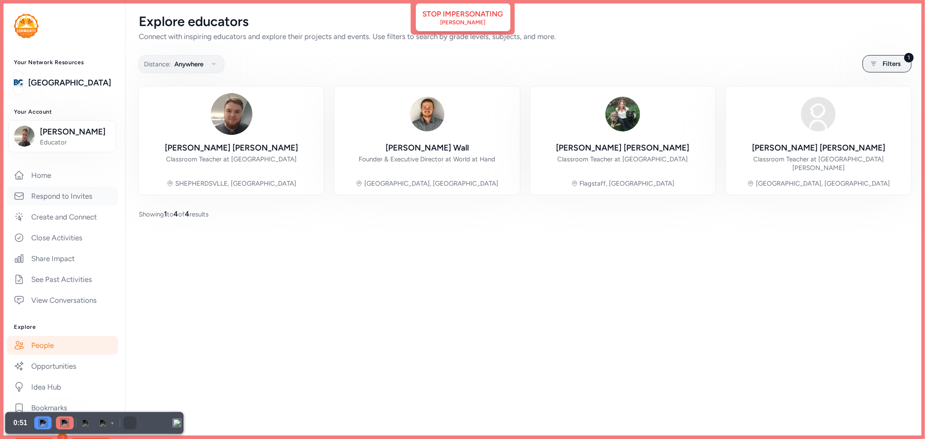
click at [50, 196] on link "Respond to Invites" at bounding box center [62, 195] width 111 height 19
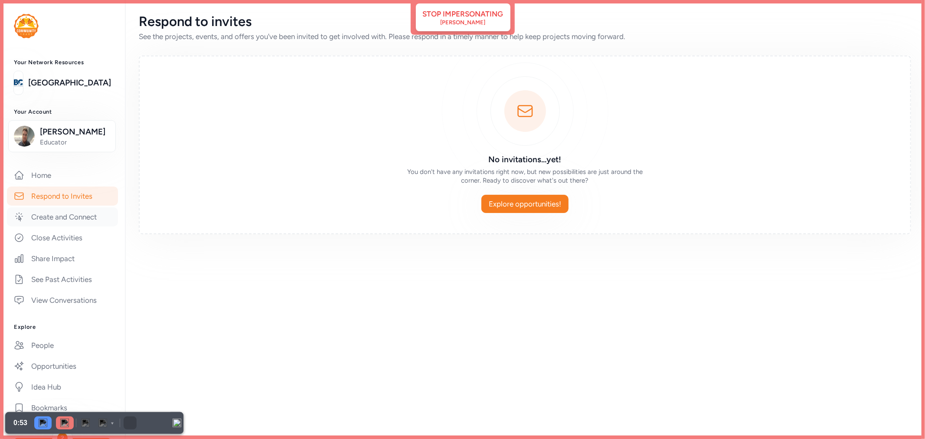
click at [51, 218] on link "Create and Connect" at bounding box center [62, 216] width 111 height 19
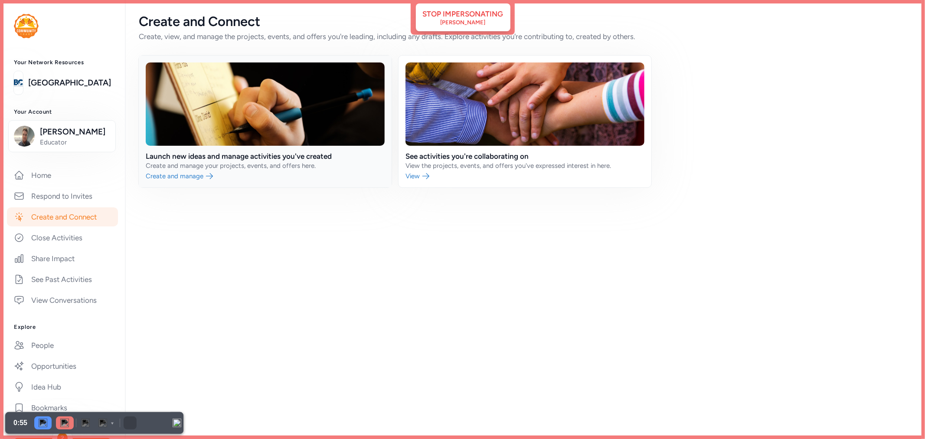
click at [306, 149] on link at bounding box center [265, 121] width 253 height 132
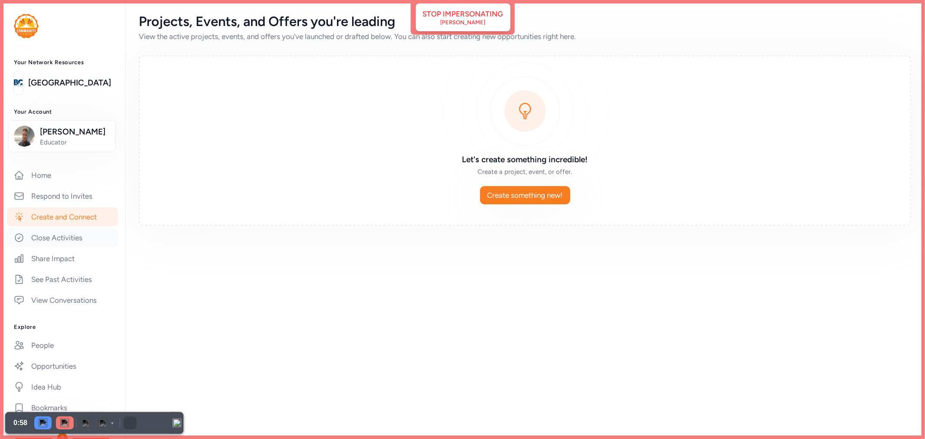
click at [59, 237] on link "Close Activities" at bounding box center [62, 237] width 111 height 19
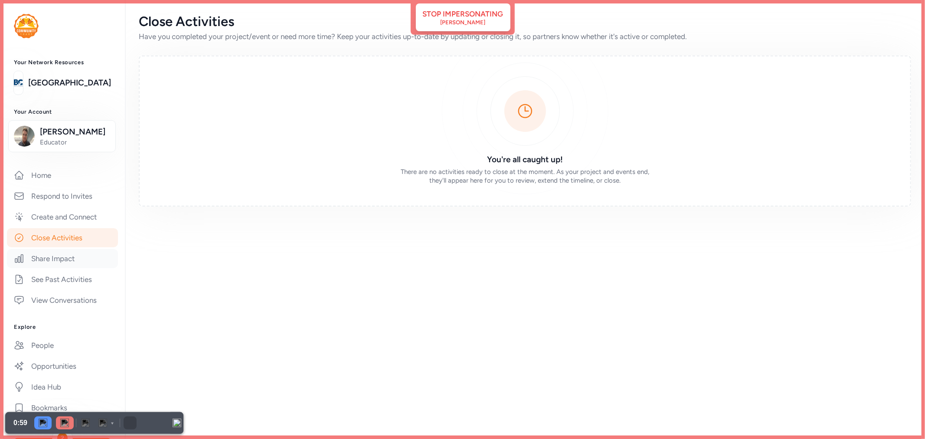
click at [59, 265] on link "Share Impact" at bounding box center [62, 258] width 111 height 19
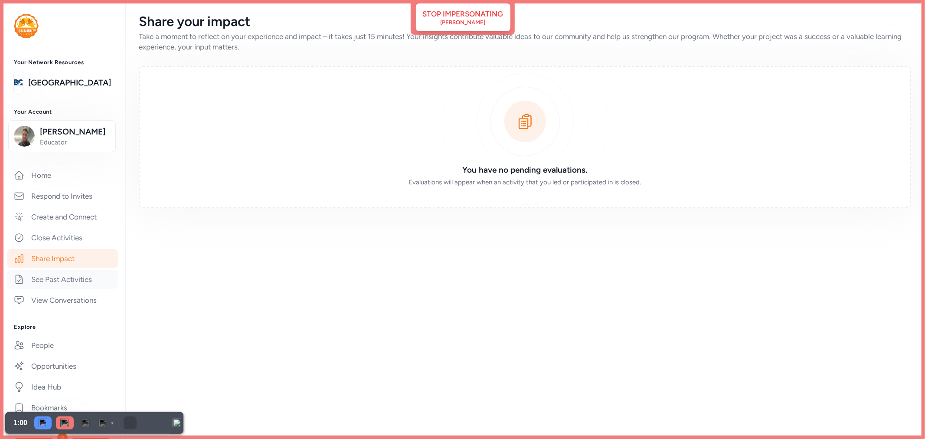
click at [67, 278] on link "See Past Activities" at bounding box center [62, 279] width 111 height 19
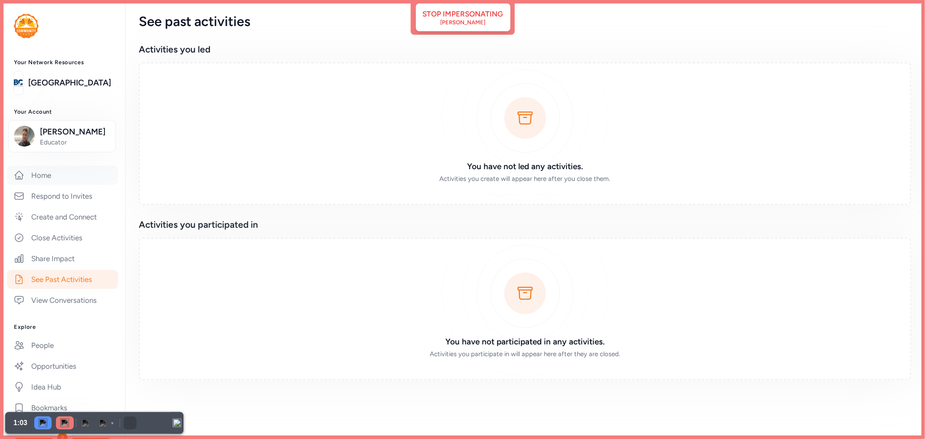
click at [59, 177] on link "Home" at bounding box center [62, 175] width 111 height 19
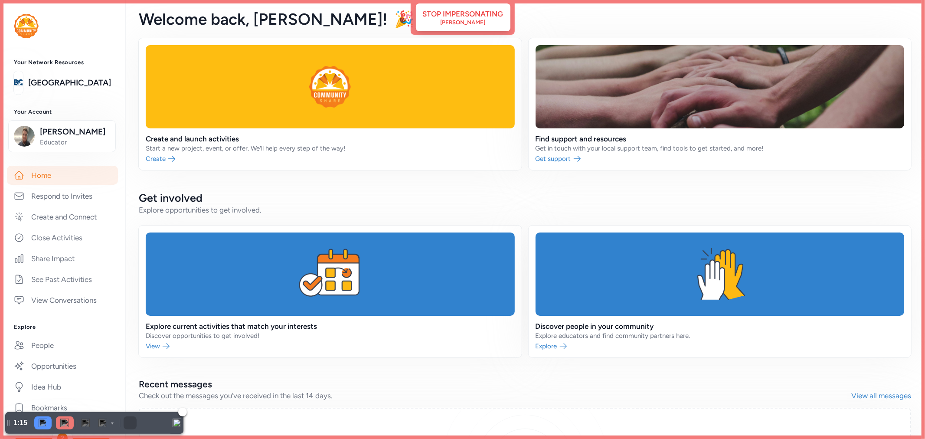
click at [66, 421] on img at bounding box center [64, 422] width 9 height 9
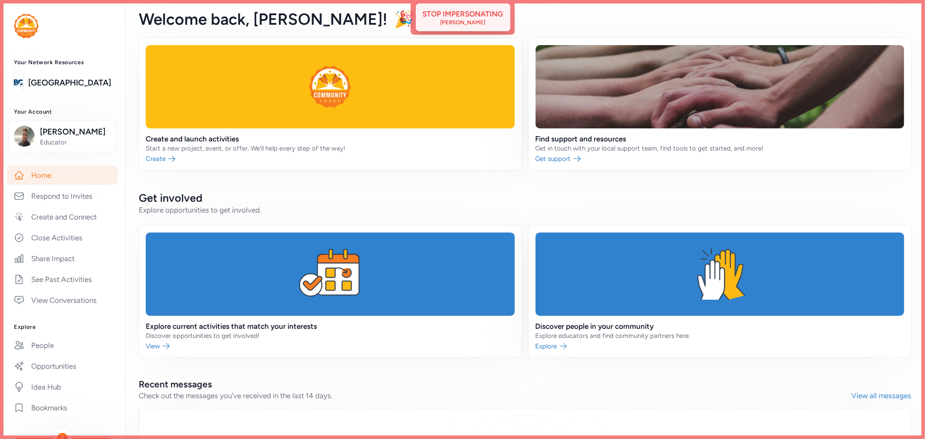
click at [492, 10] on div "Stop impersonating" at bounding box center [463, 14] width 81 height 10
